Goal: Information Seeking & Learning: Understand process/instructions

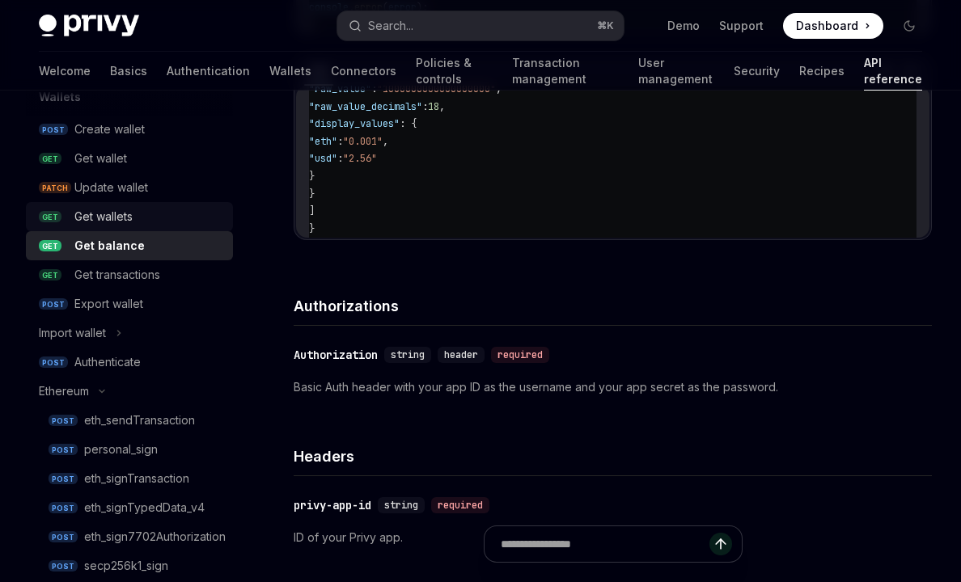
scroll to position [174, 0]
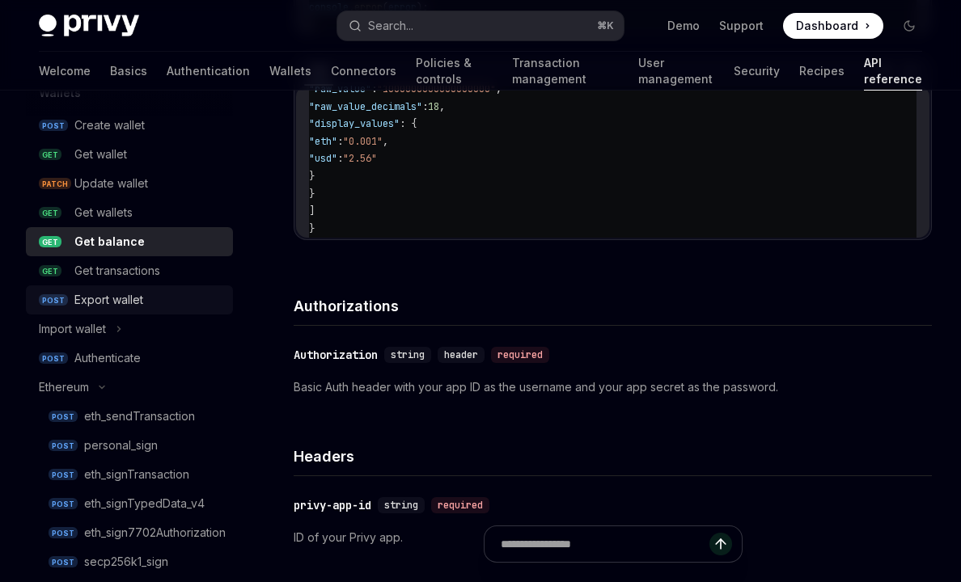
click at [137, 302] on div "Export wallet" at bounding box center [108, 299] width 69 height 19
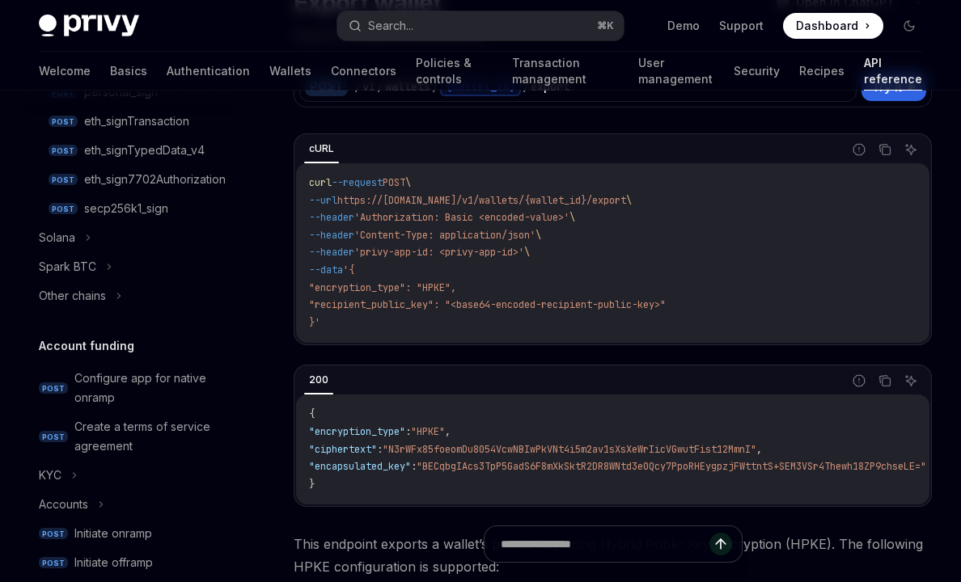
scroll to position [531, 0]
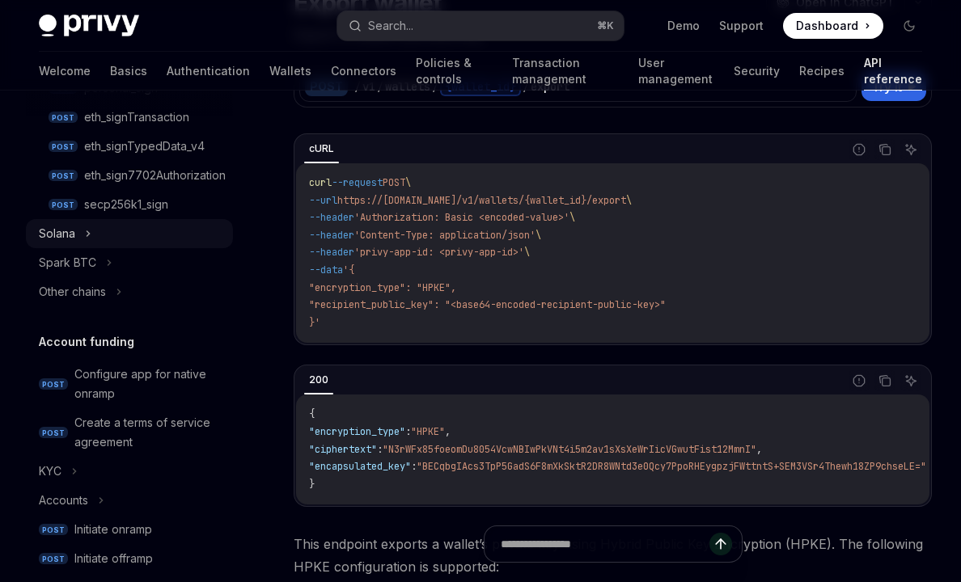
click at [87, 247] on button "Solana" at bounding box center [129, 233] width 207 height 29
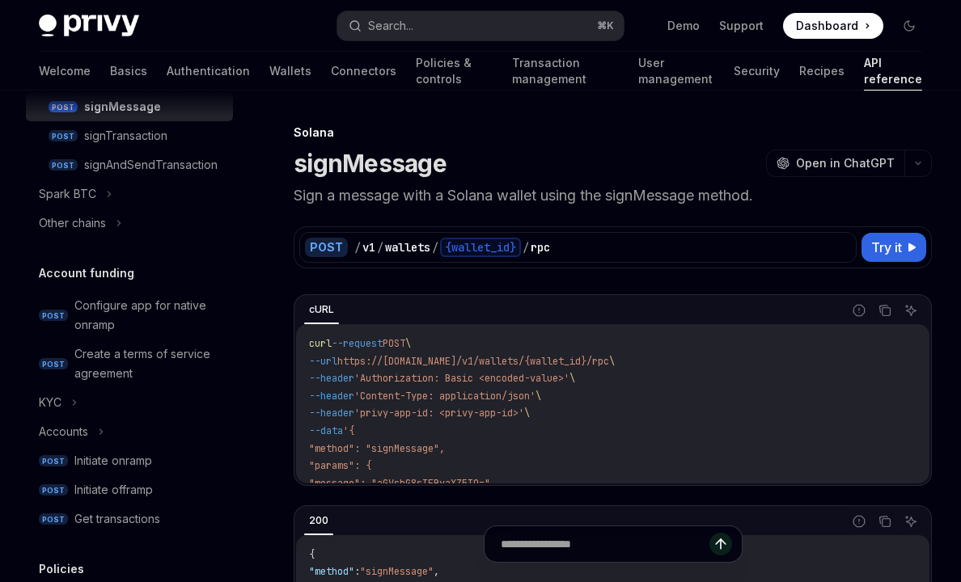
scroll to position [698, 0]
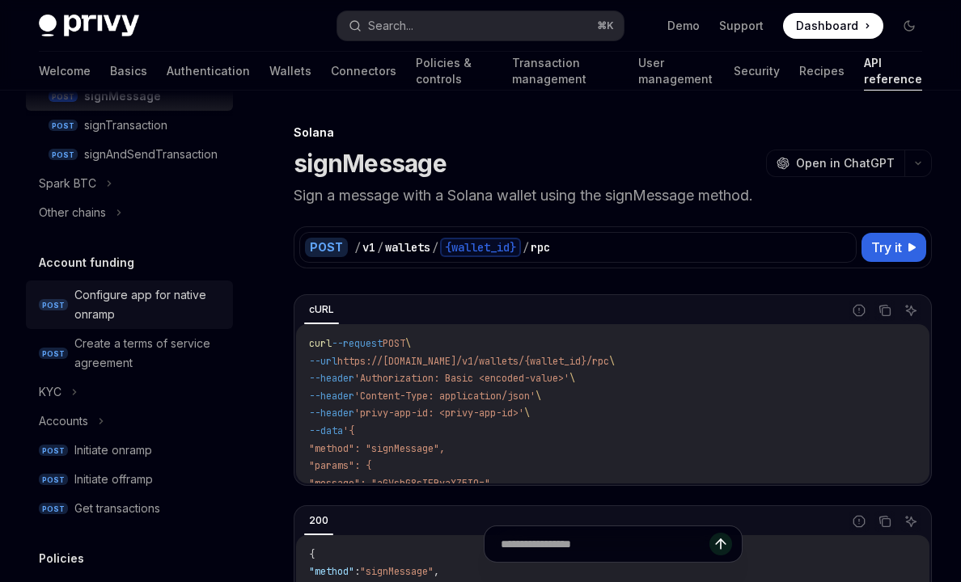
click at [87, 307] on div "Configure app for native onramp" at bounding box center [148, 304] width 149 height 39
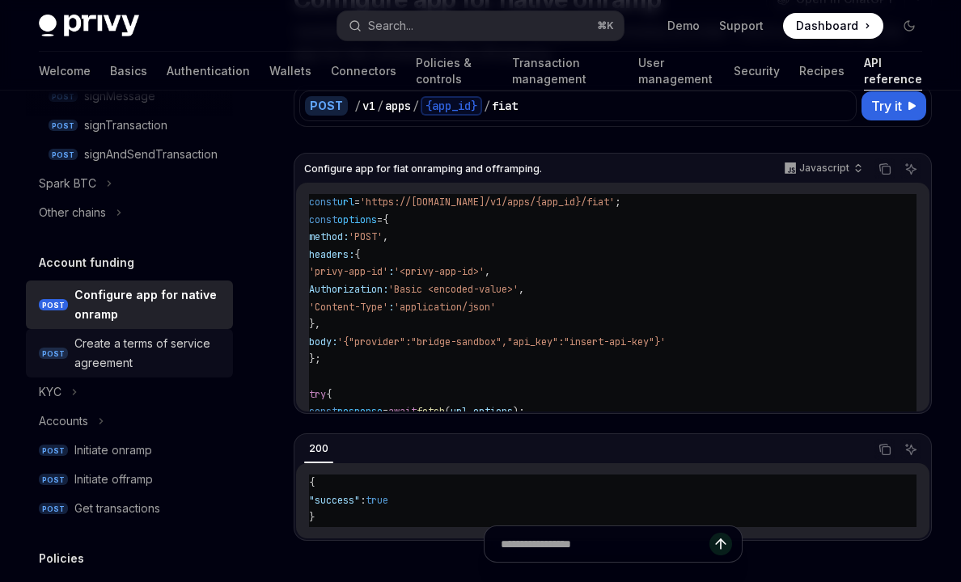
click at [192, 355] on div "Create a terms of service agreement" at bounding box center [148, 353] width 149 height 39
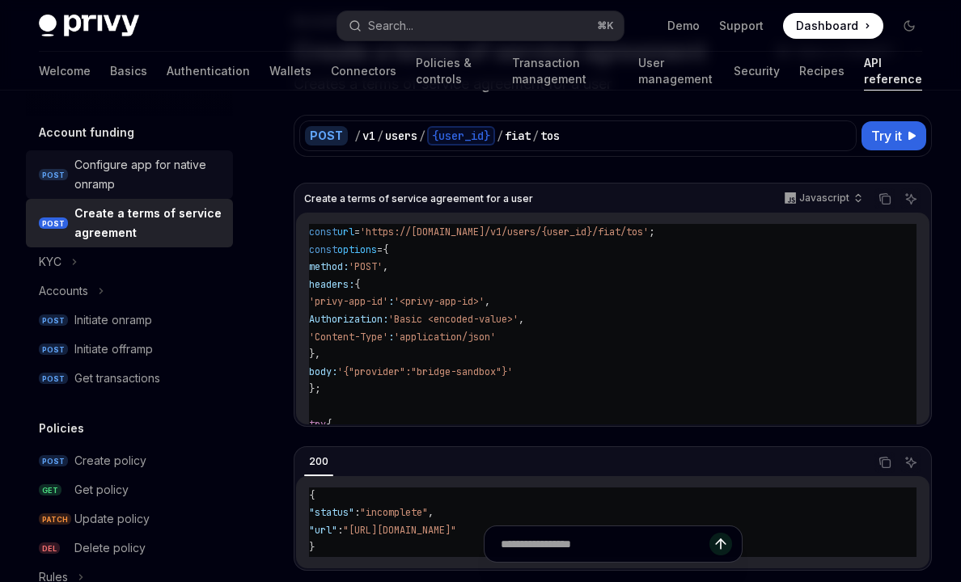
scroll to position [834, 0]
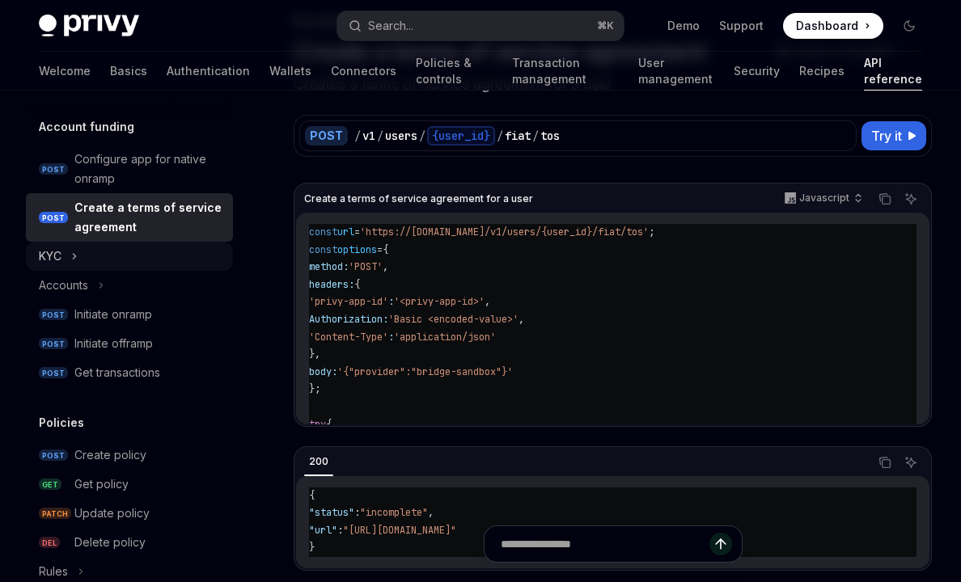
click at [65, 254] on button "KYC" at bounding box center [129, 256] width 207 height 29
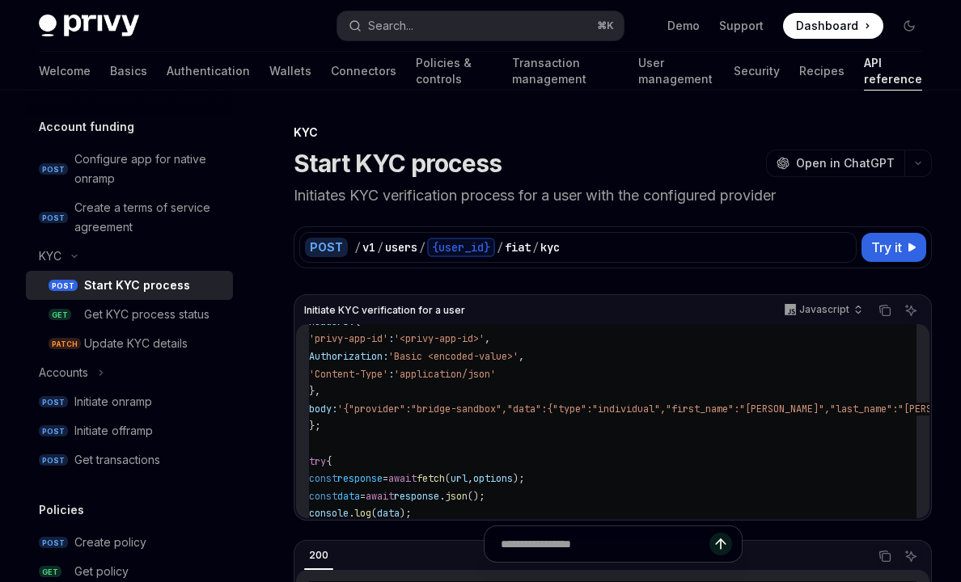
scroll to position [82, 0]
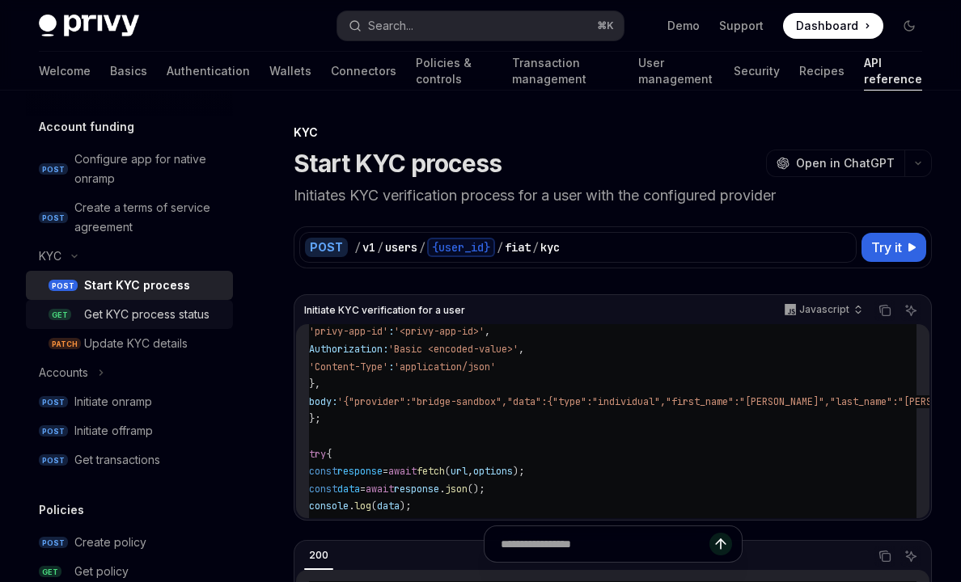
click at [197, 315] on div "Get KYC process status" at bounding box center [146, 314] width 125 height 19
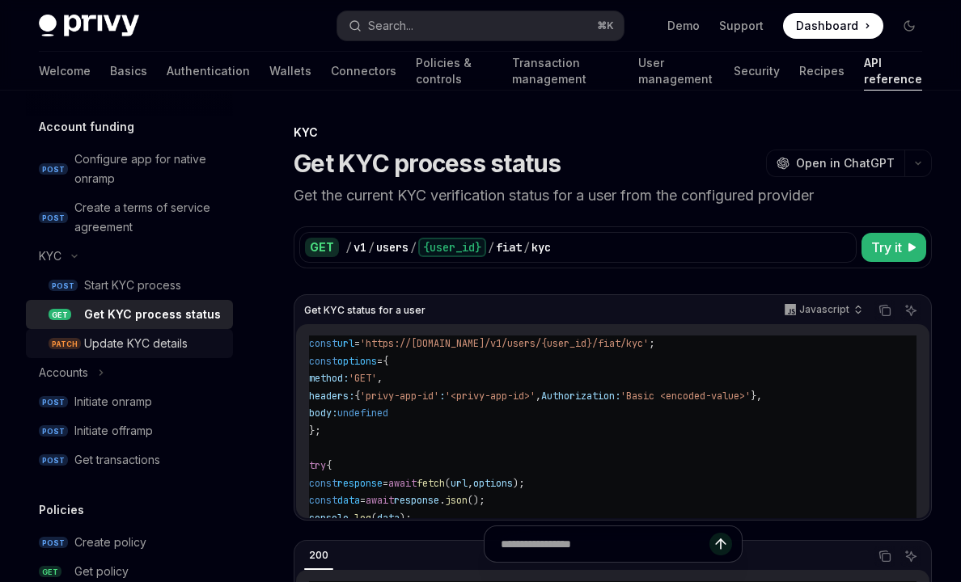
click at [189, 344] on div "Update KYC details" at bounding box center [153, 343] width 139 height 19
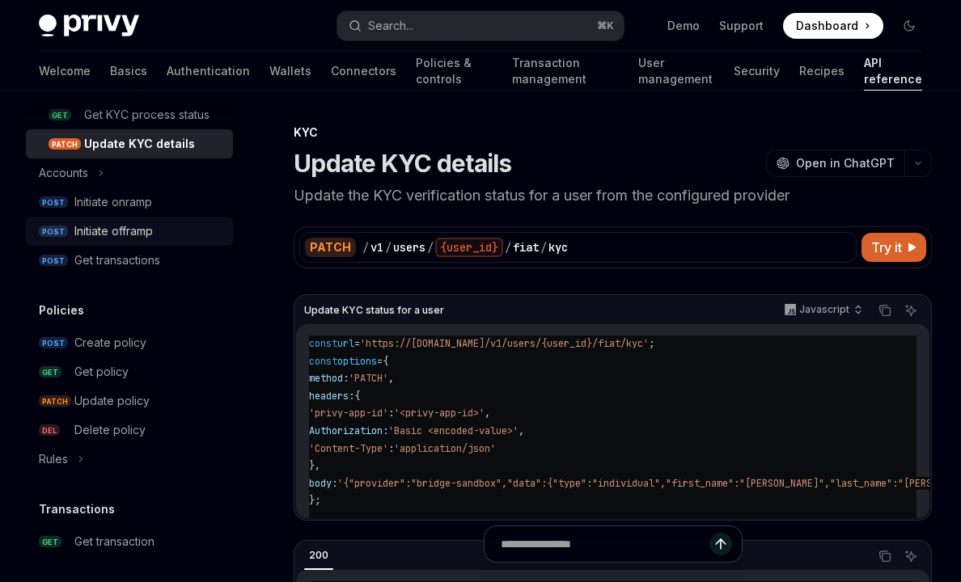
scroll to position [1036, 0]
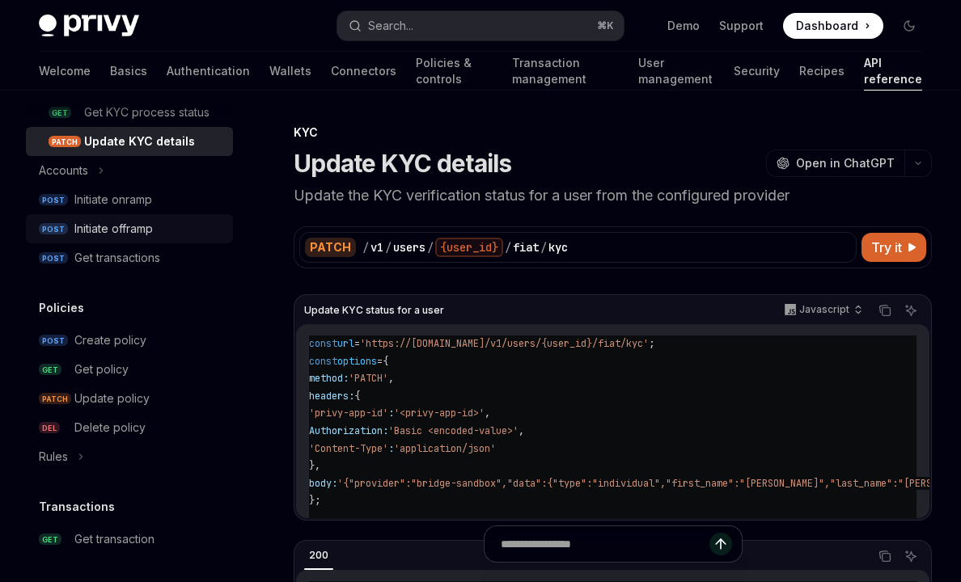
click at [129, 232] on div "Initiate offramp" at bounding box center [113, 228] width 78 height 19
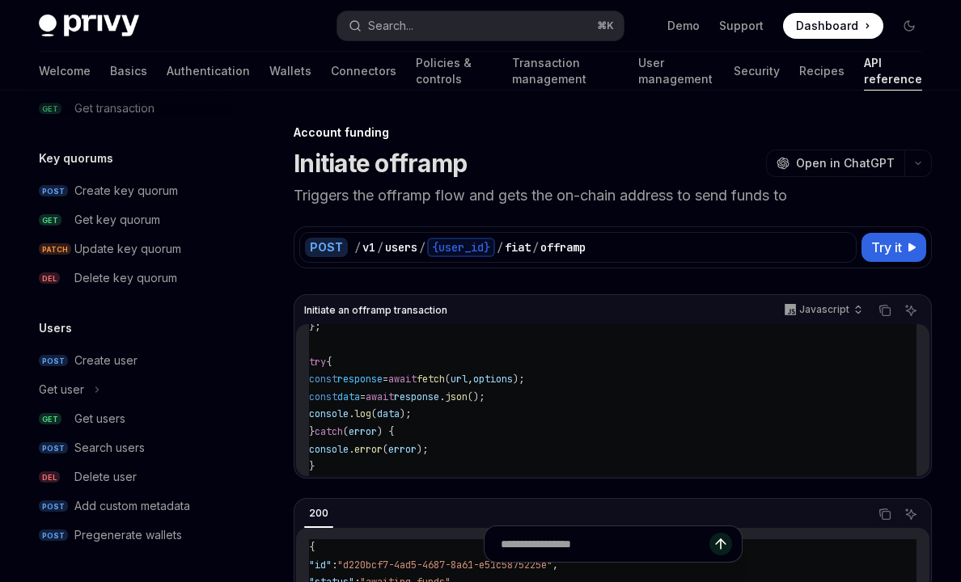
scroll to position [1463, 0]
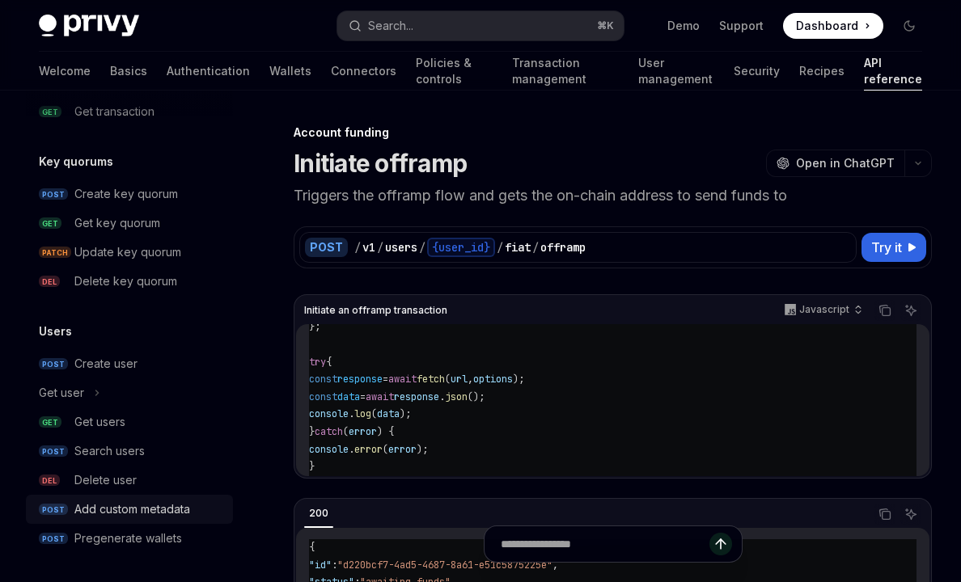
click at [171, 505] on div "Add custom metadata" at bounding box center [132, 509] width 116 height 19
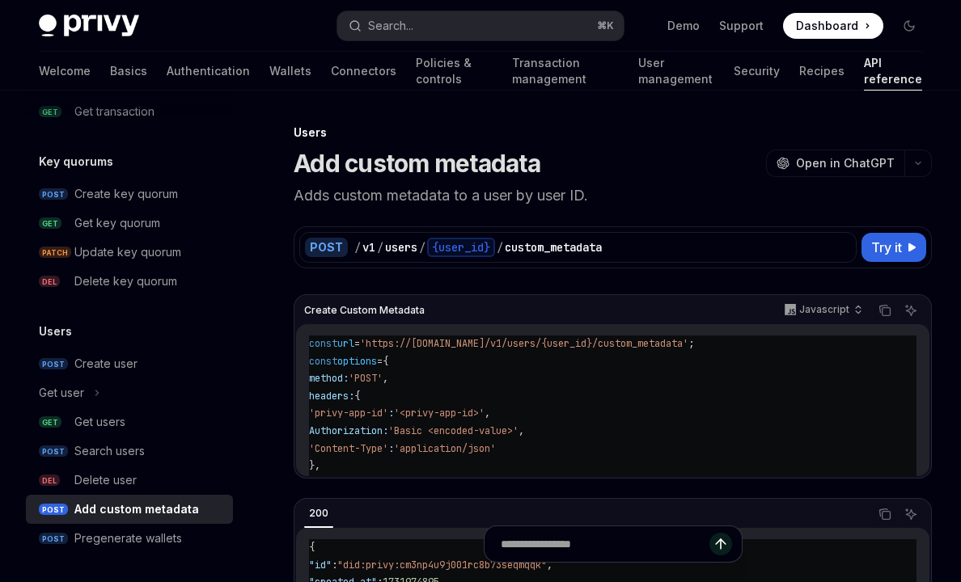
scroll to position [174, 0]
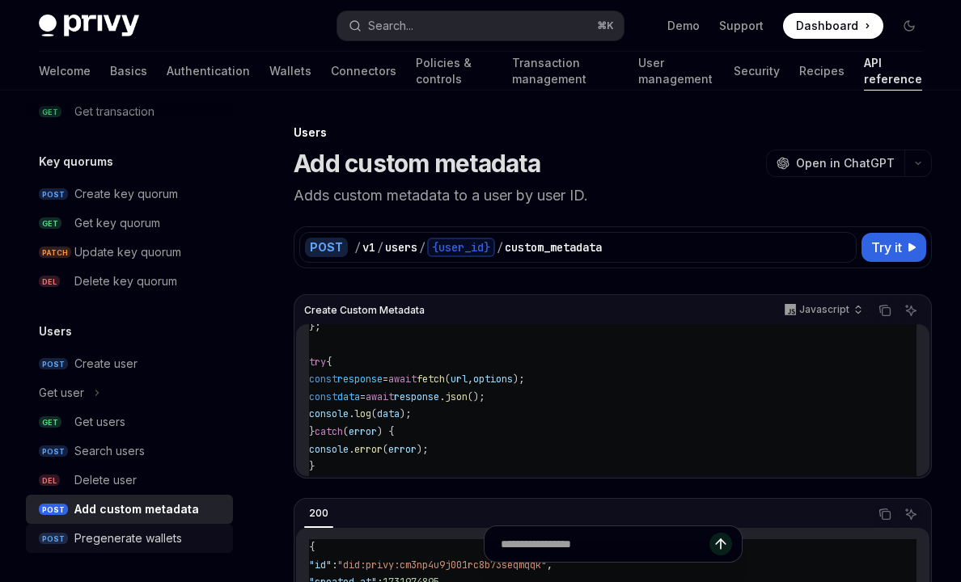
click at [151, 535] on div "Pregenerate wallets" at bounding box center [128, 538] width 108 height 19
type textarea "*"
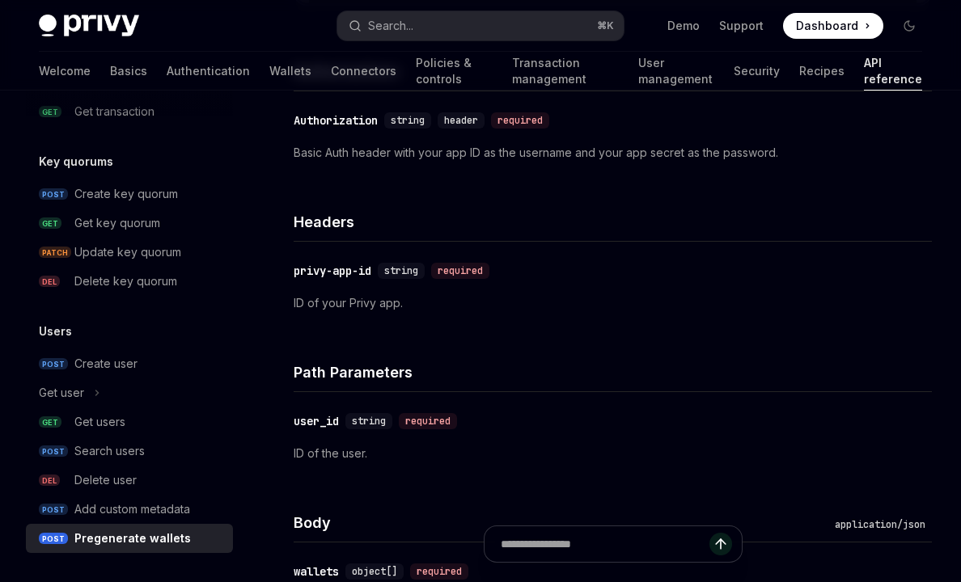
scroll to position [1027, 0]
